Goal: Task Accomplishment & Management: Use online tool/utility

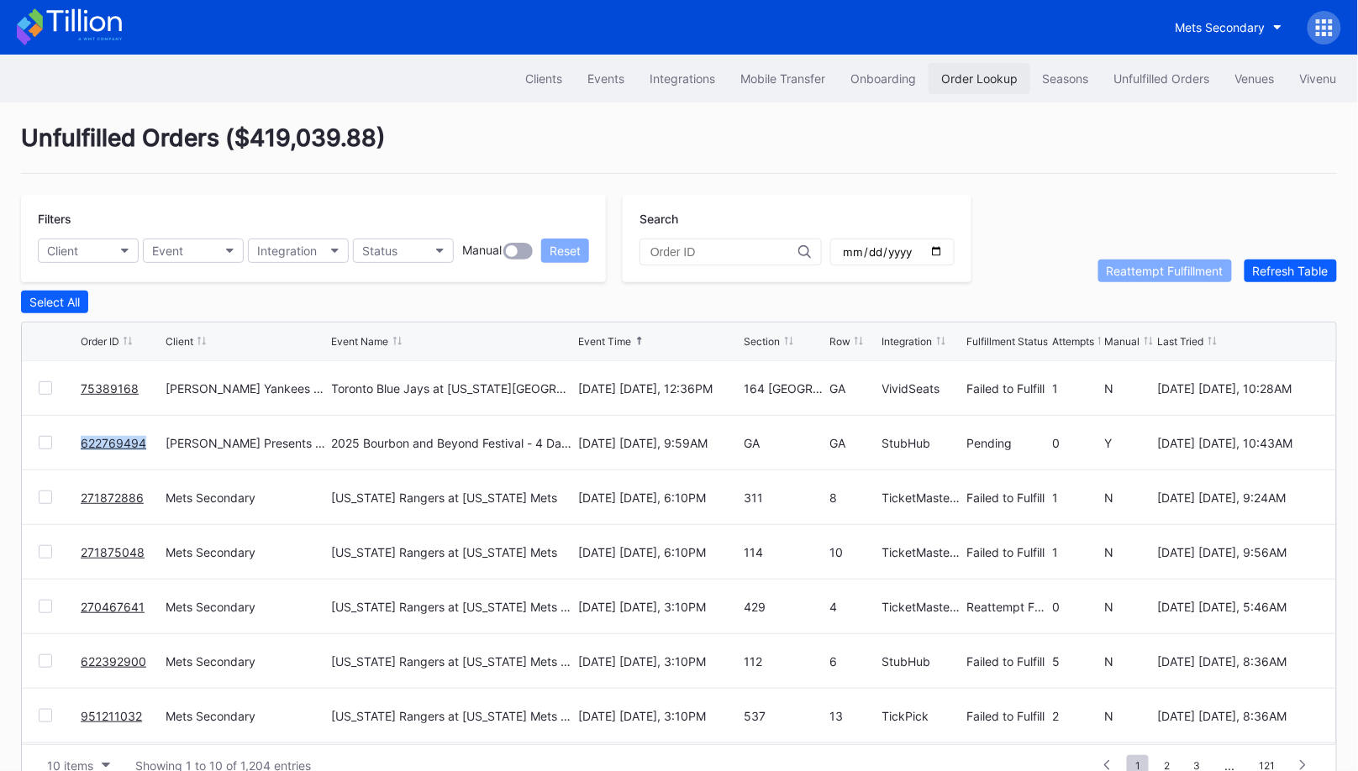
click at [973, 78] on div "Order Lookup" at bounding box center [979, 78] width 76 height 14
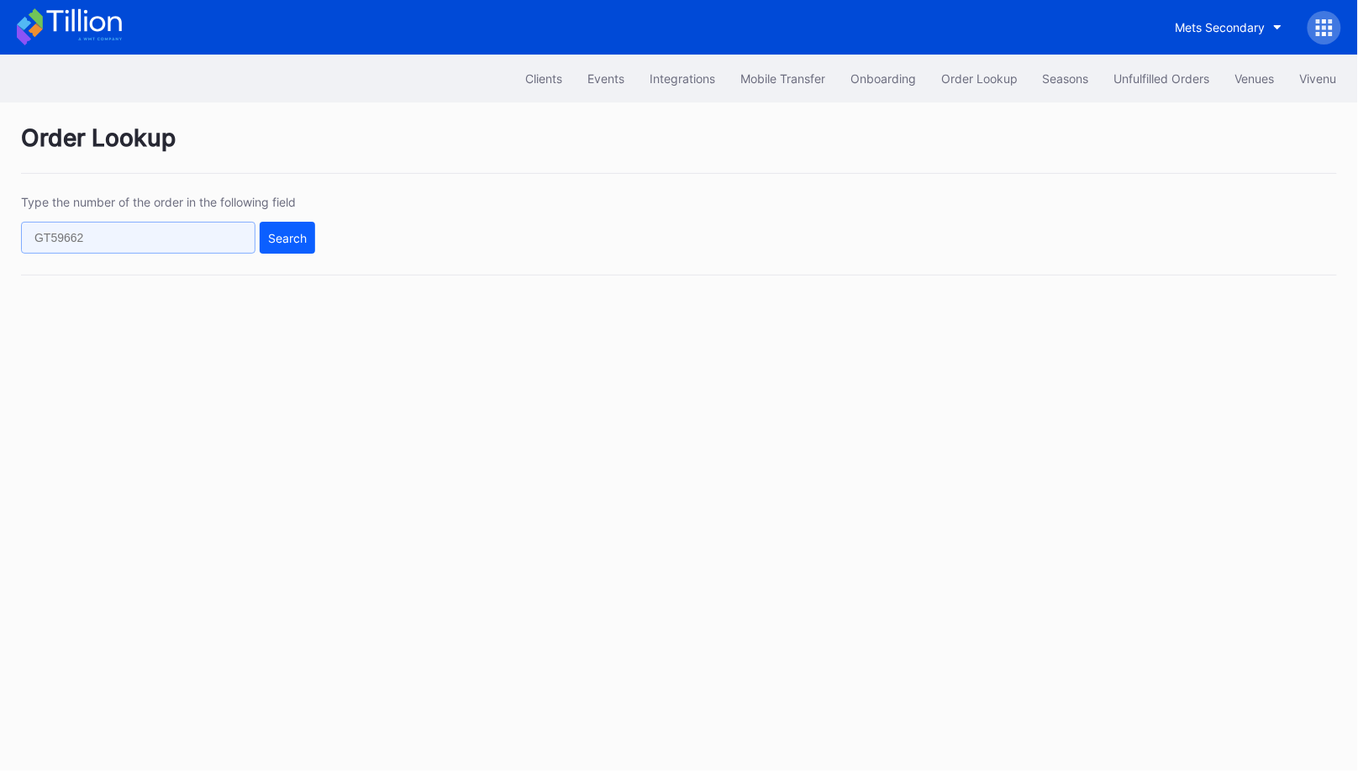
click at [195, 234] on input "text" at bounding box center [138, 238] width 234 height 32
paste input "622779352"
click at [265, 235] on button "Search" at bounding box center [287, 238] width 55 height 32
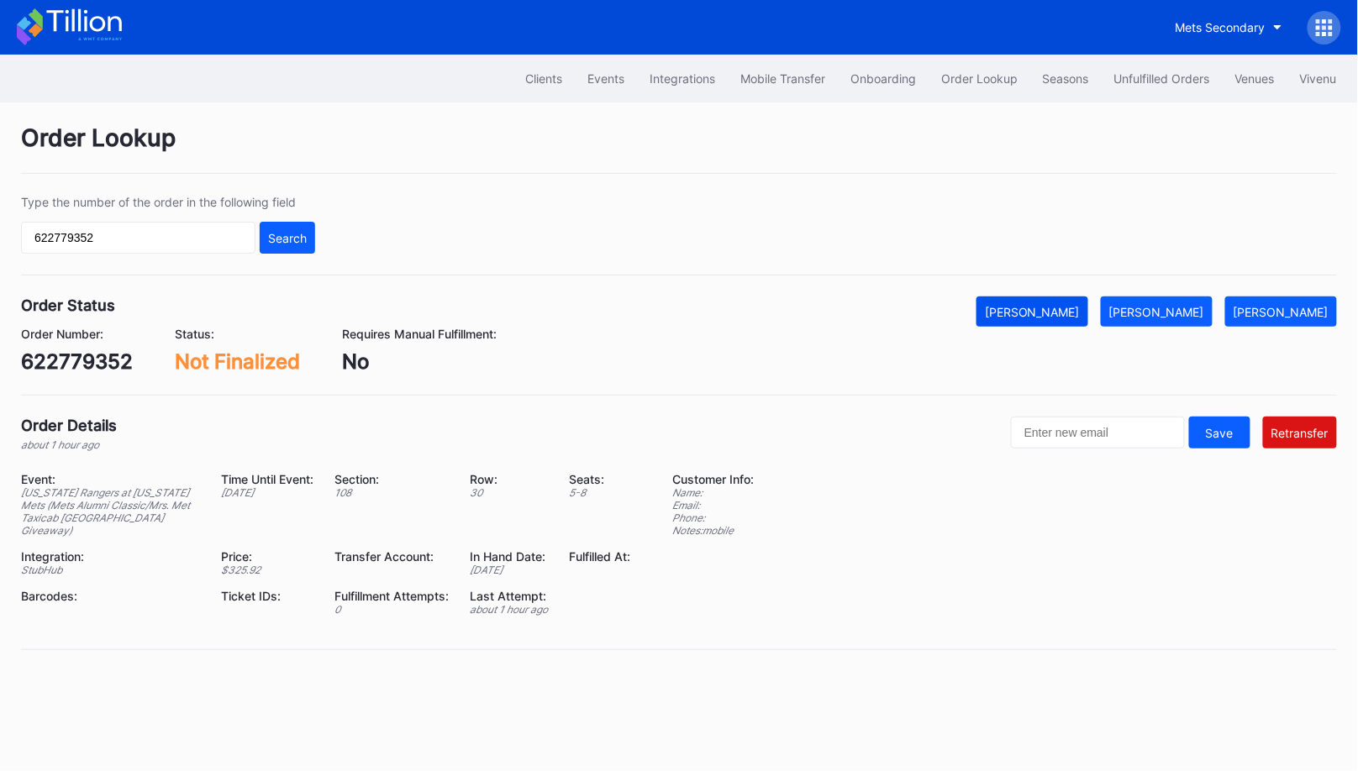
click at [1080, 307] on div "Mark Cancelled" at bounding box center [1032, 312] width 95 height 14
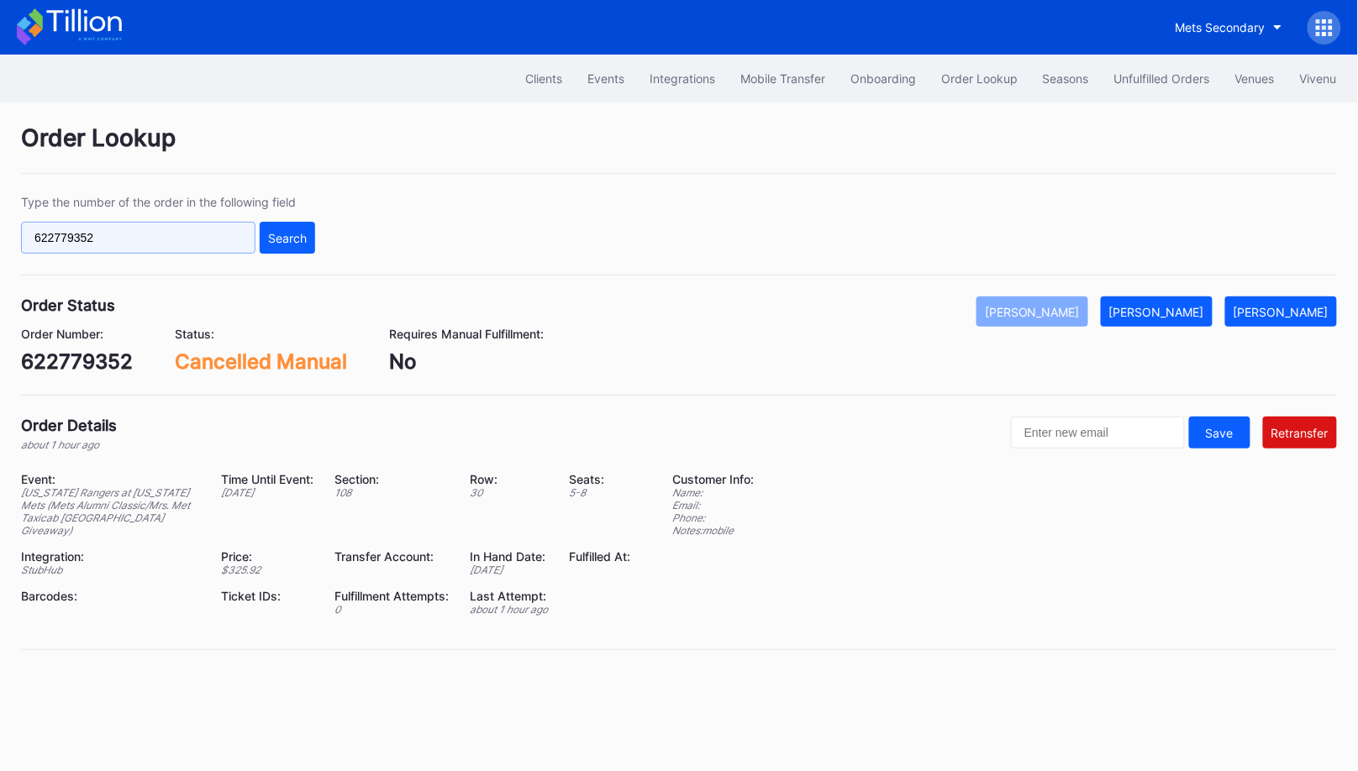
click at [160, 235] on input "622779352" at bounding box center [138, 238] width 234 height 32
paste input "226670"
type input "622226670"
click at [282, 227] on button "Search" at bounding box center [287, 238] width 55 height 32
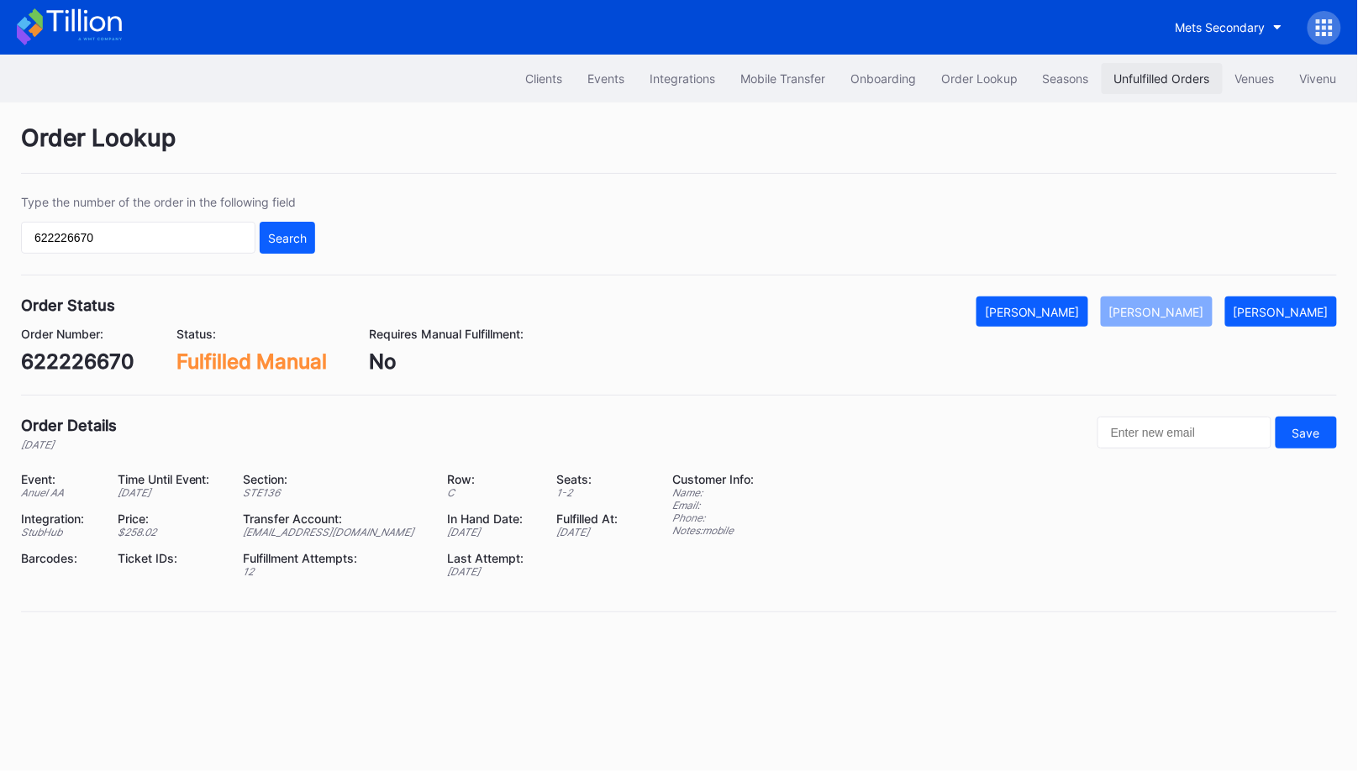
click at [1154, 72] on div "Unfulfilled Orders" at bounding box center [1162, 78] width 96 height 14
